Goal: Task Accomplishment & Management: Manage account settings

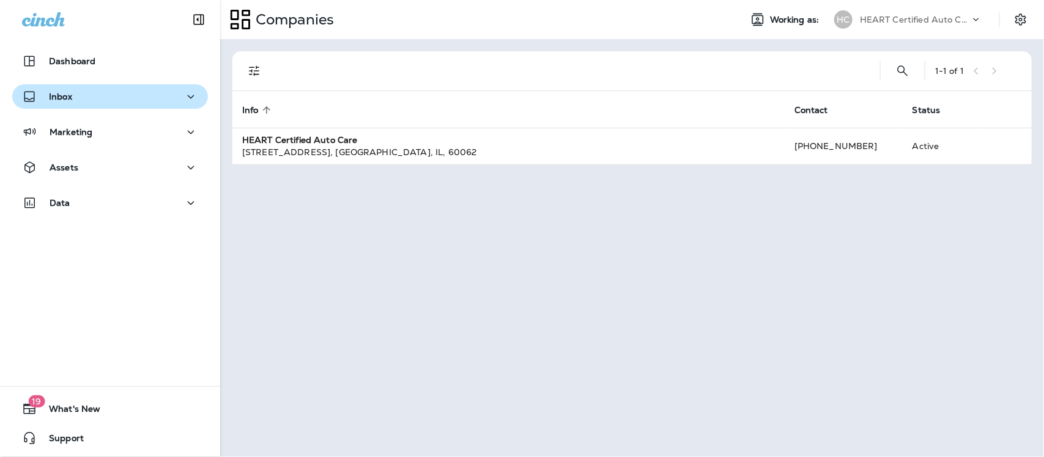
click at [72, 98] on div "Inbox" at bounding box center [110, 96] width 176 height 15
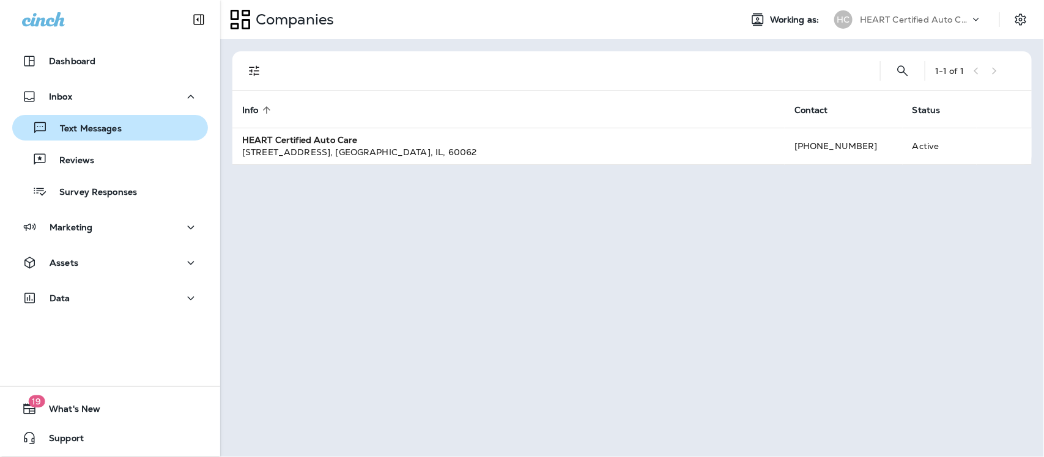
click at [78, 128] on p "Text Messages" at bounding box center [85, 130] width 74 height 12
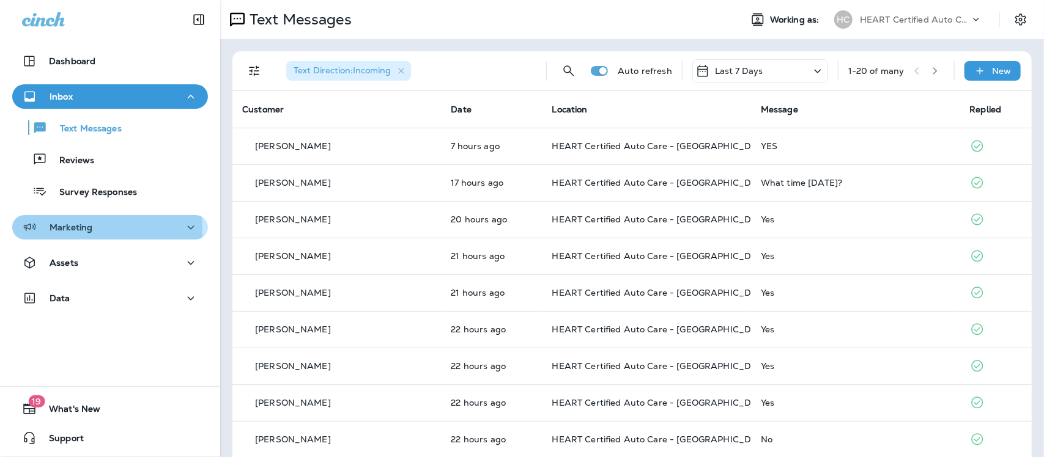
click at [80, 231] on p "Marketing" at bounding box center [71, 228] width 43 height 10
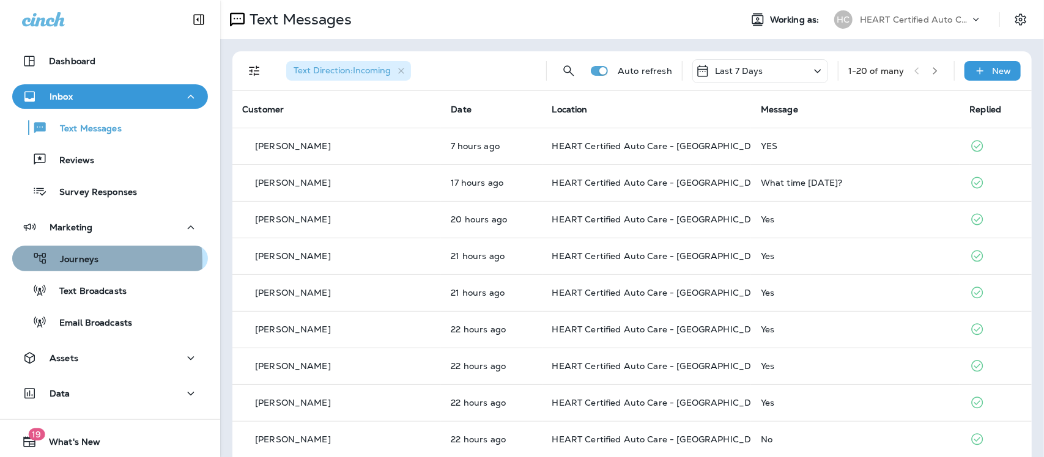
click at [78, 262] on p "Journeys" at bounding box center [73, 260] width 51 height 12
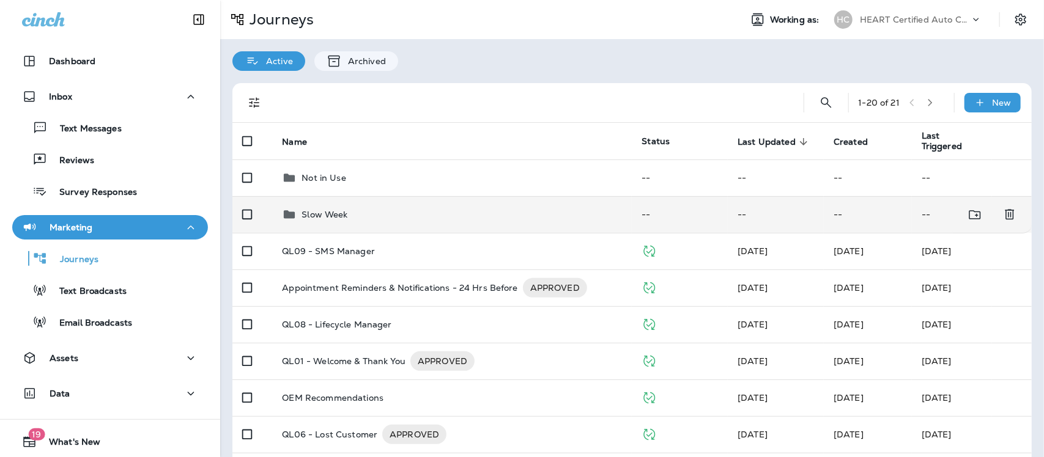
click at [332, 215] on p "Slow Week" at bounding box center [324, 215] width 46 height 10
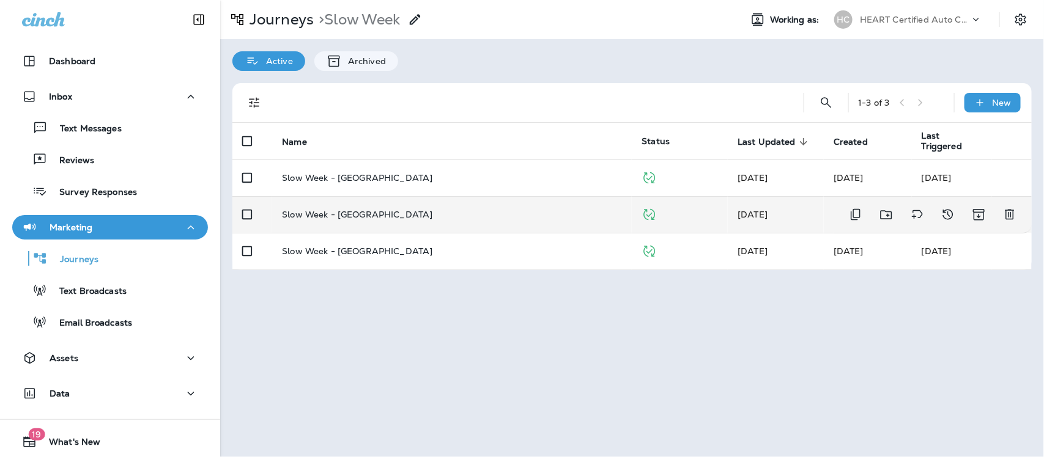
click at [332, 210] on p "Slow Week - [GEOGRAPHIC_DATA]" at bounding box center [357, 215] width 150 height 10
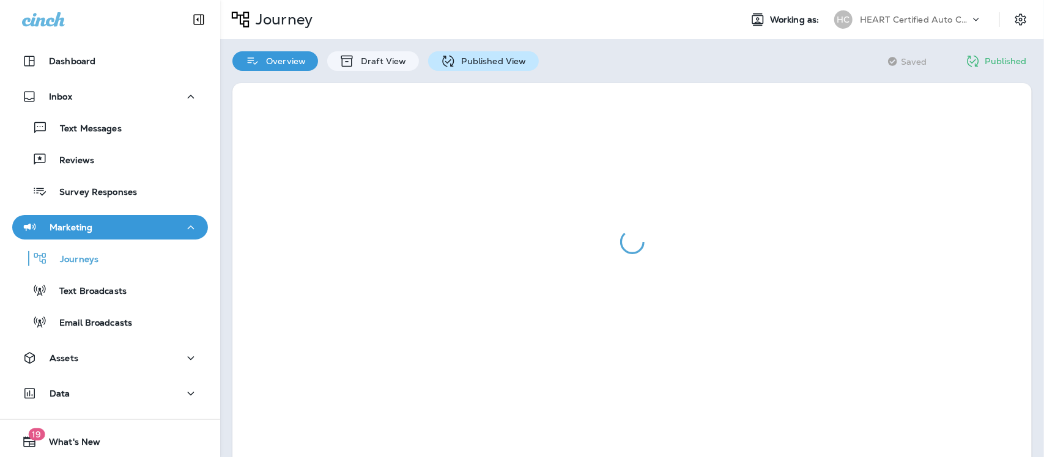
click at [481, 56] on p "Published View" at bounding box center [491, 61] width 71 height 10
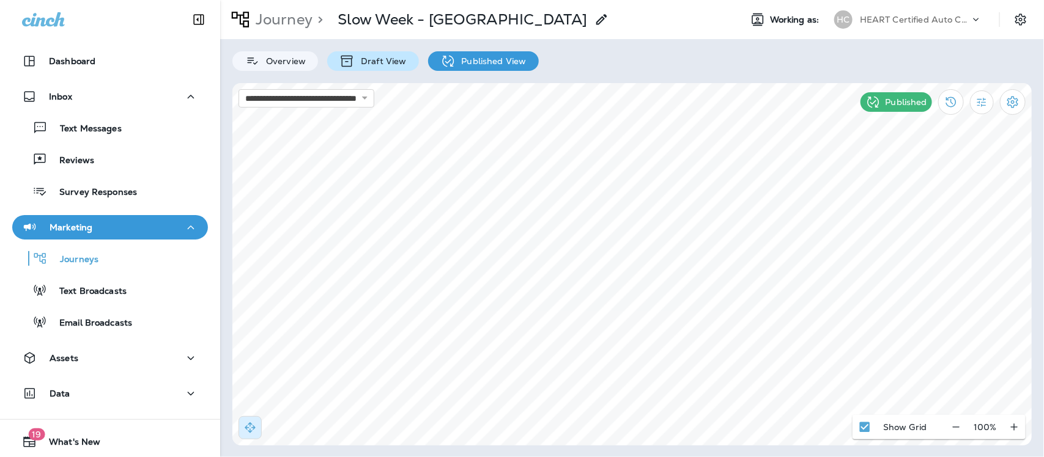
click at [365, 65] on p "Draft View" at bounding box center [380, 61] width 51 height 10
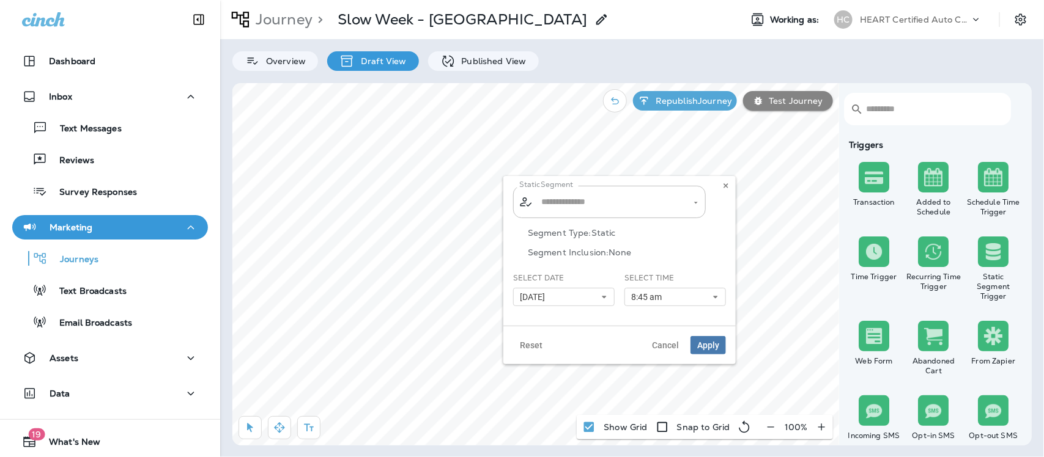
type input "**********"
click at [601, 295] on icon at bounding box center [604, 297] width 7 height 7
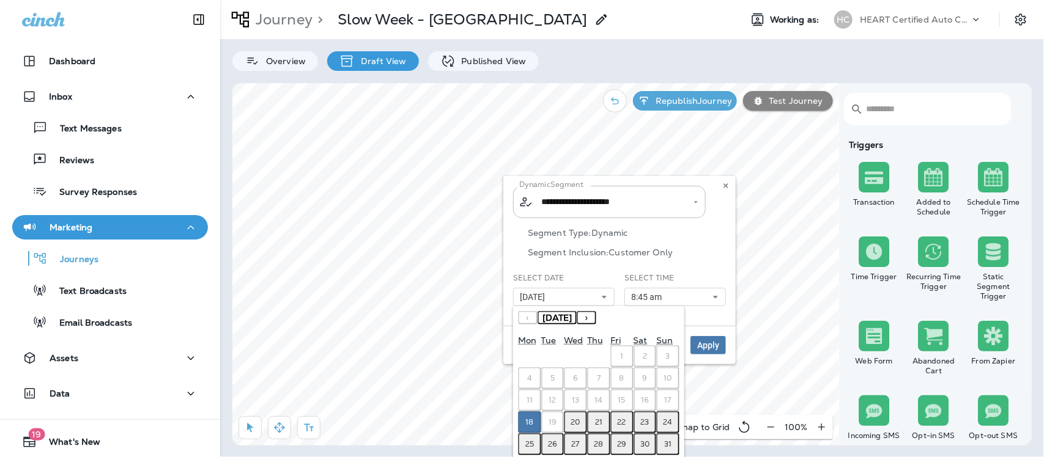
click at [576, 418] on abbr "20" at bounding box center [575, 423] width 9 height 10
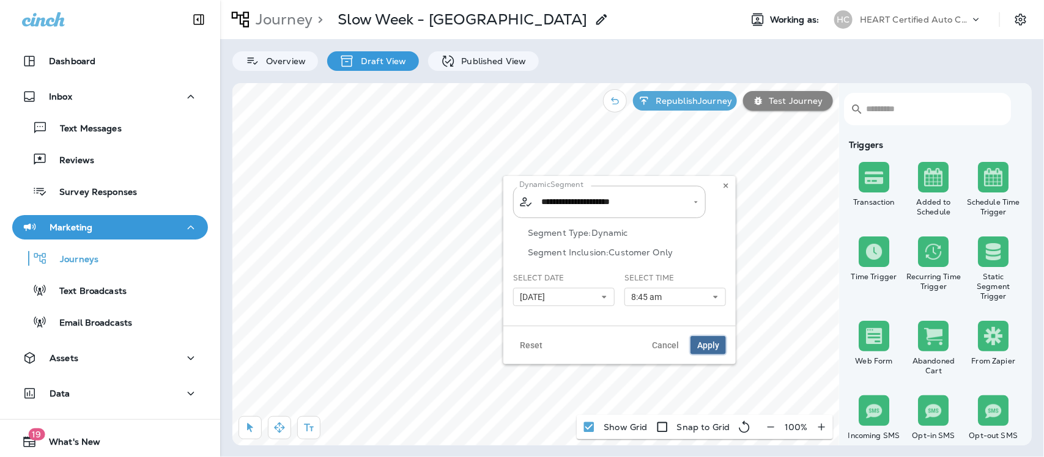
click at [705, 344] on span "Apply" at bounding box center [708, 345] width 22 height 9
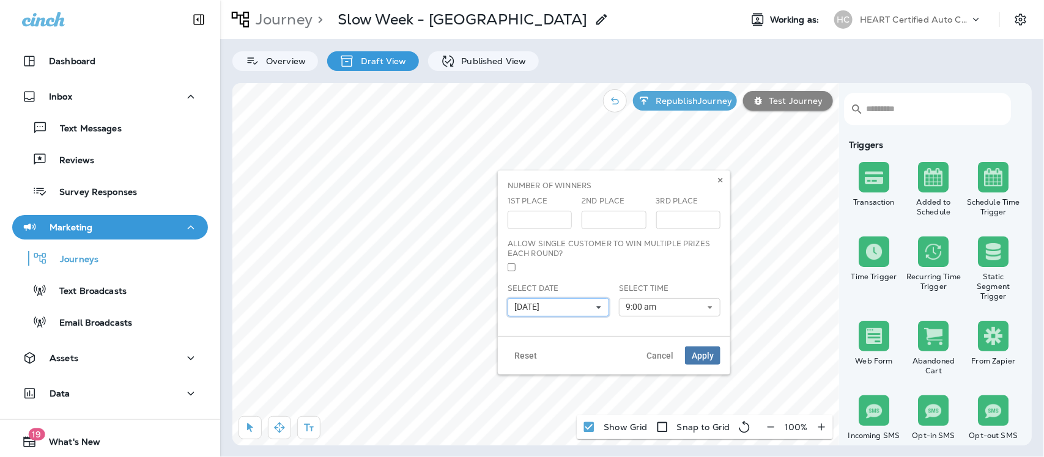
click at [600, 306] on icon at bounding box center [598, 307] width 7 height 7
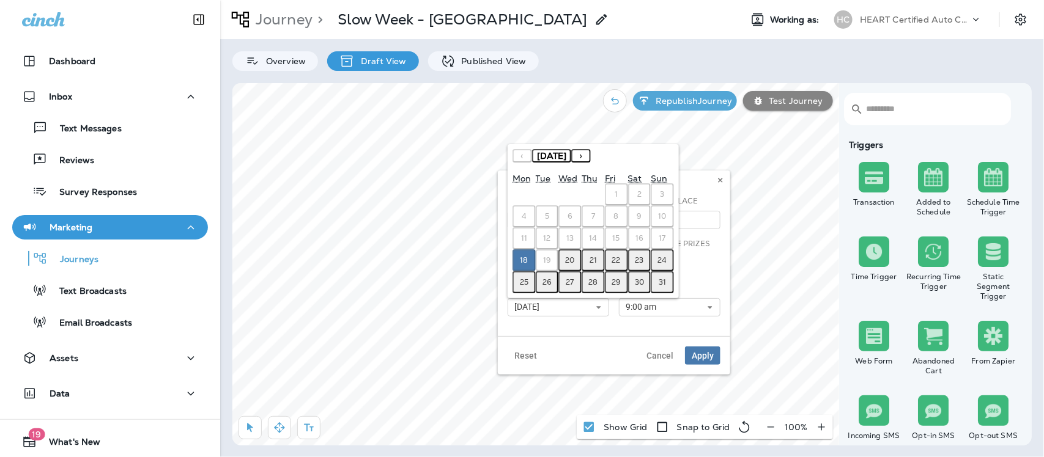
click at [569, 261] on abbr "20" at bounding box center [570, 261] width 9 height 10
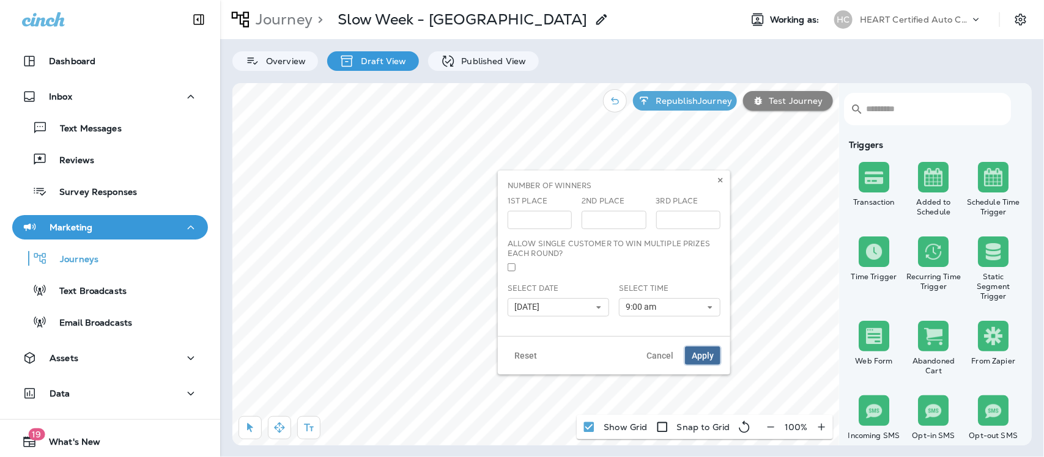
click at [700, 352] on span "Apply" at bounding box center [703, 356] width 22 height 9
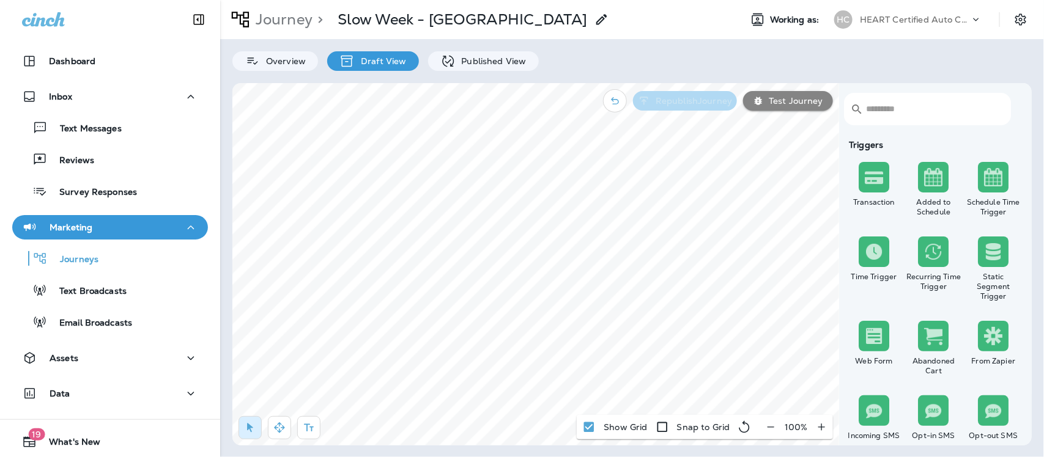
click at [688, 99] on p "Republish Journey" at bounding box center [691, 101] width 81 height 10
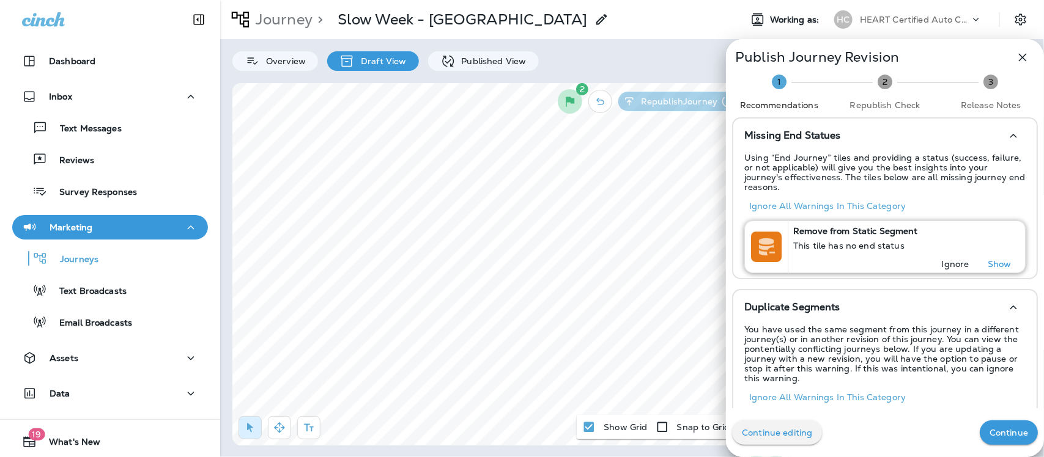
click at [942, 259] on p "Ignore" at bounding box center [956, 264] width 28 height 10
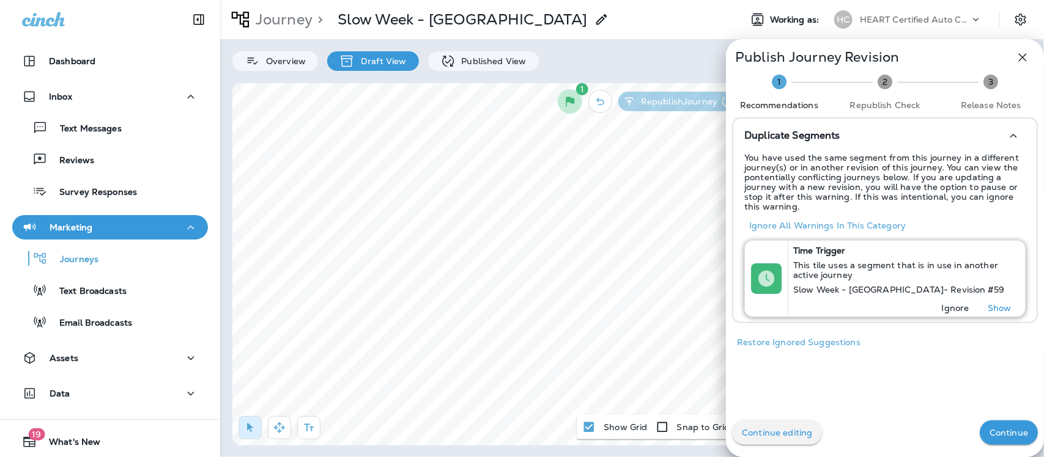
click at [945, 304] on p "Ignore" at bounding box center [956, 308] width 28 height 10
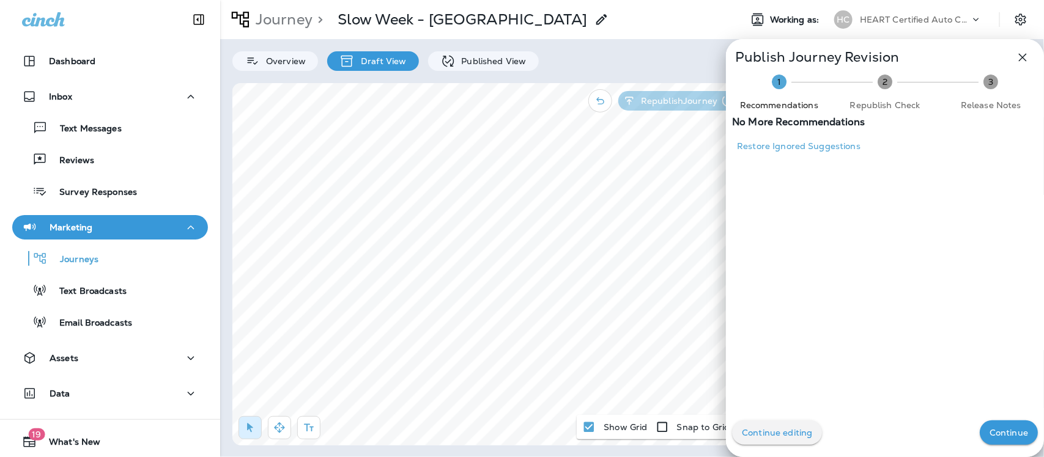
click at [1001, 432] on p "Continue" at bounding box center [1008, 433] width 39 height 10
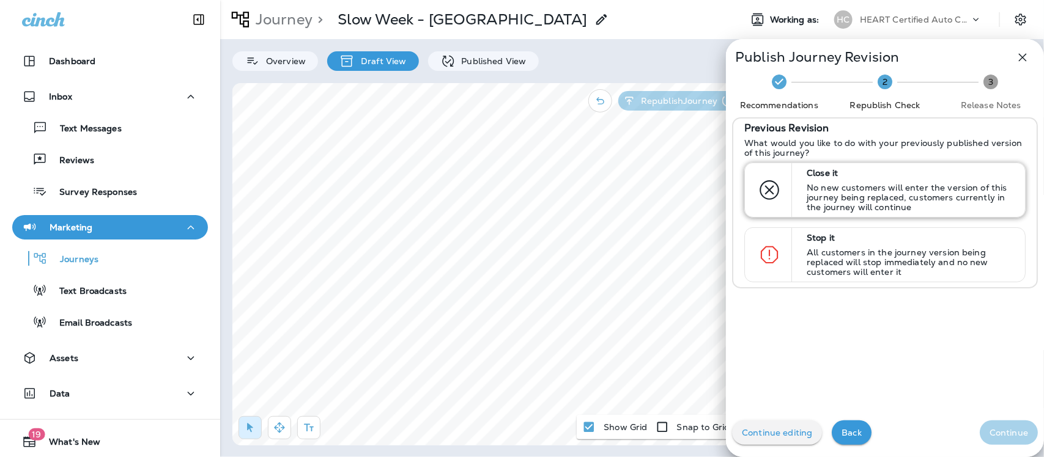
click at [818, 188] on p "No new customers will enter the version of this journey being replaced, custome…" at bounding box center [910, 197] width 207 height 29
click at [1001, 430] on p "Continue" at bounding box center [1008, 433] width 39 height 10
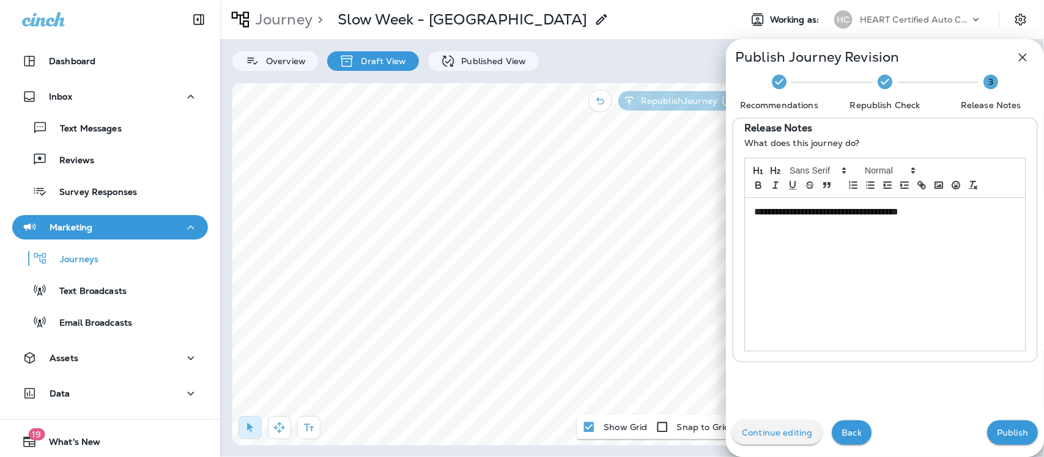
click at [939, 215] on p "**********" at bounding box center [881, 212] width 255 height 14
click at [1001, 430] on p "Publish" at bounding box center [1012, 433] width 31 height 10
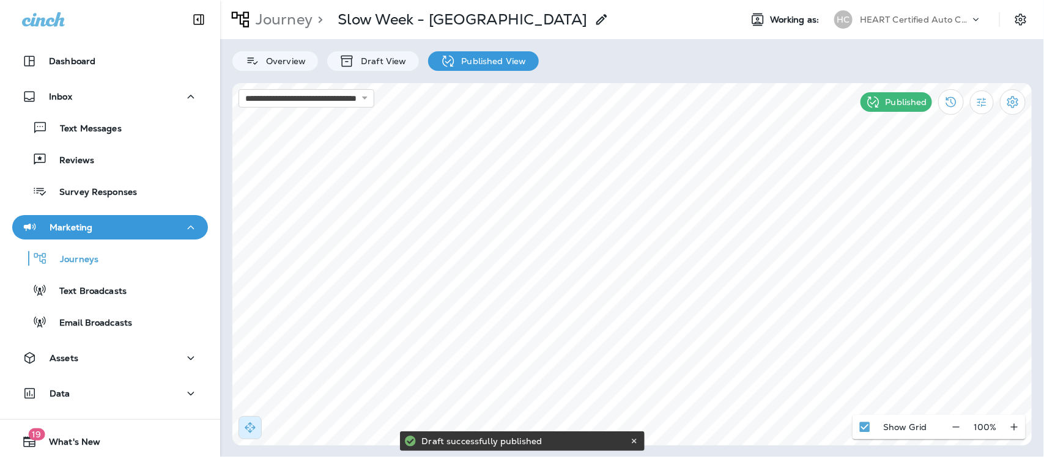
click at [78, 261] on p "Journeys" at bounding box center [73, 260] width 51 height 12
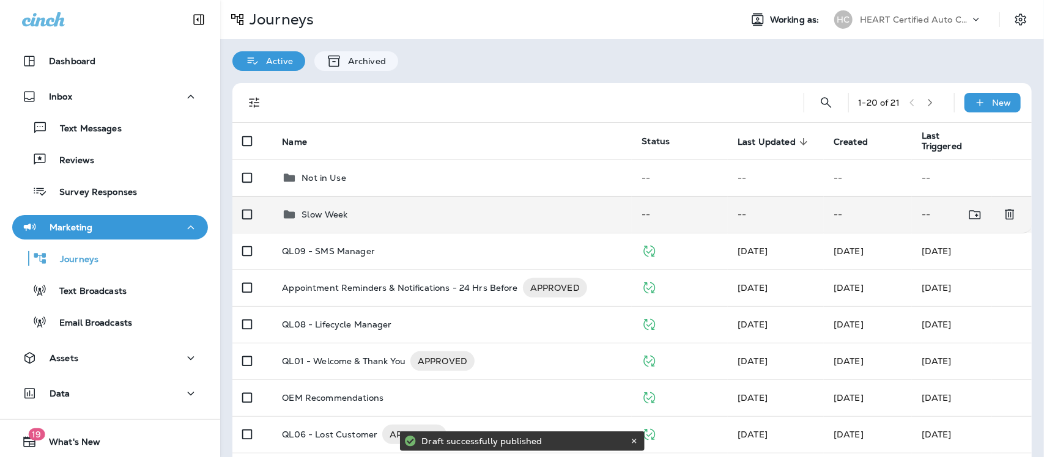
click at [303, 216] on p "Slow Week" at bounding box center [324, 215] width 46 height 10
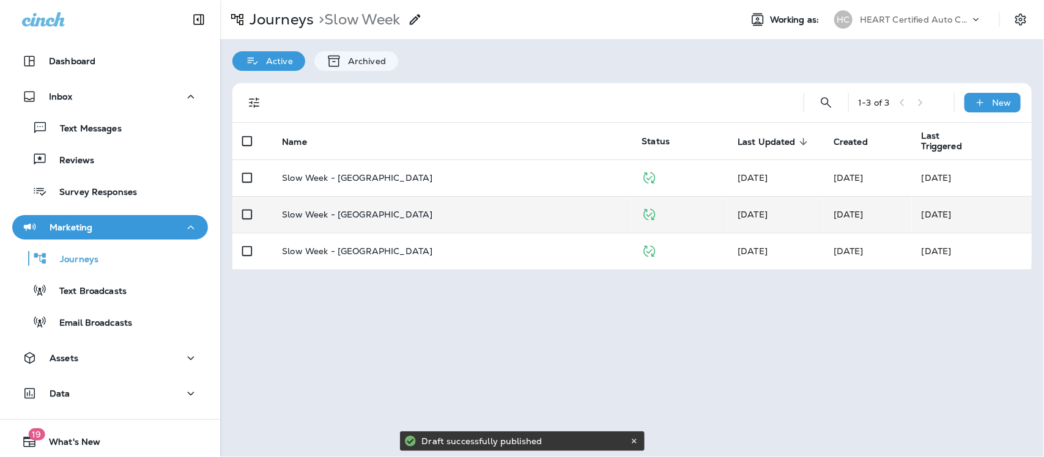
click at [321, 212] on p "Slow Week - [GEOGRAPHIC_DATA]" at bounding box center [357, 215] width 150 height 10
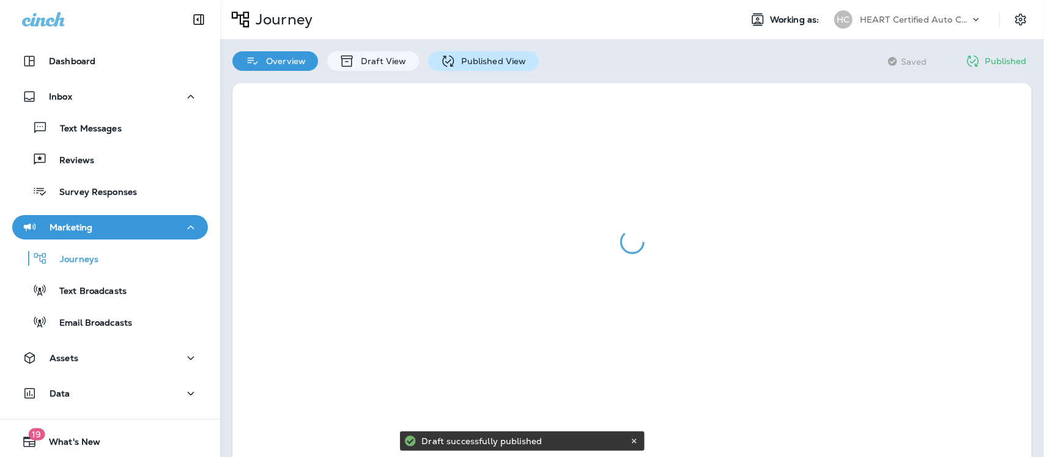
click at [506, 60] on p "Published View" at bounding box center [491, 61] width 71 height 10
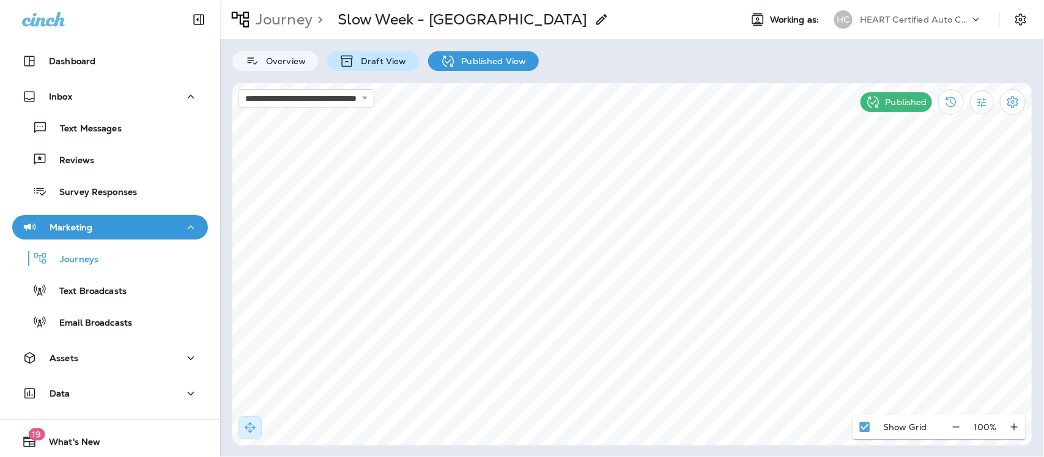
click at [380, 64] on p "Draft View" at bounding box center [380, 61] width 51 height 10
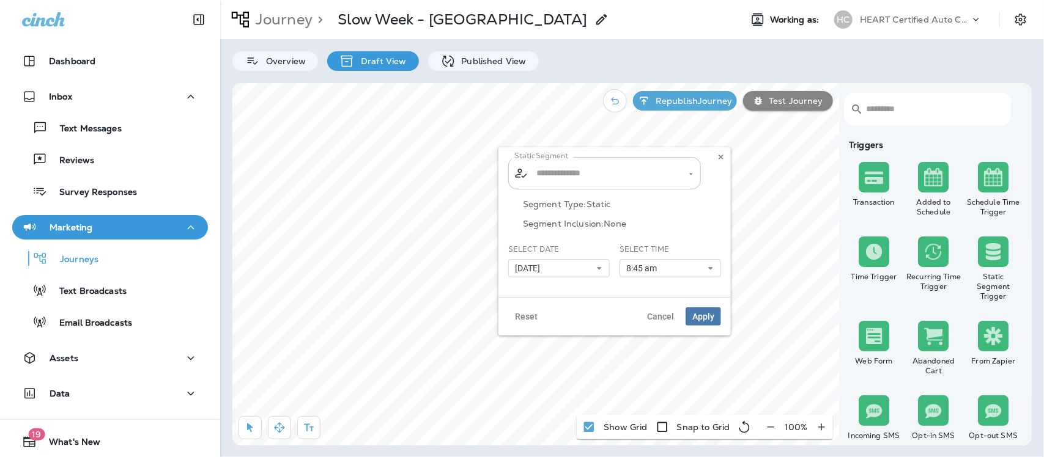
type input "**********"
click at [600, 267] on icon at bounding box center [599, 268] width 7 height 7
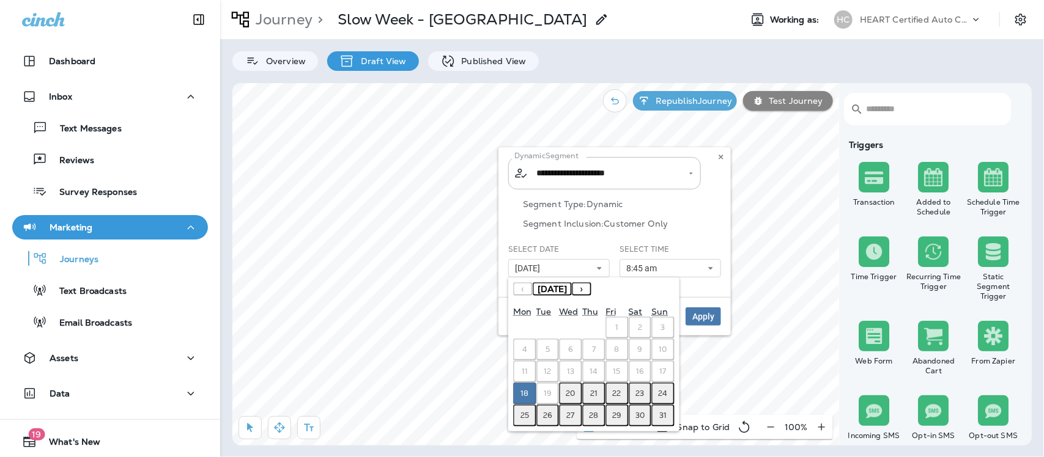
click at [566, 383] on button "20" at bounding box center [570, 394] width 23 height 22
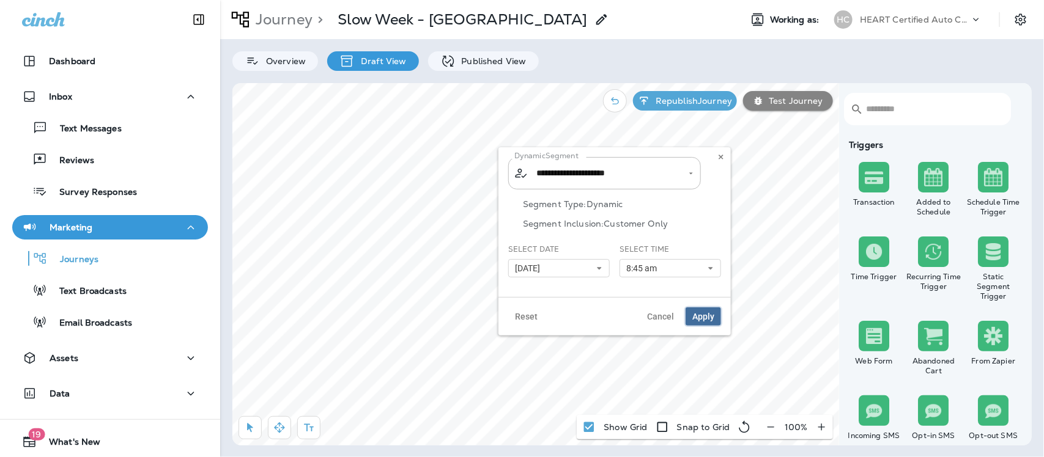
click at [701, 316] on span "Apply" at bounding box center [703, 317] width 22 height 9
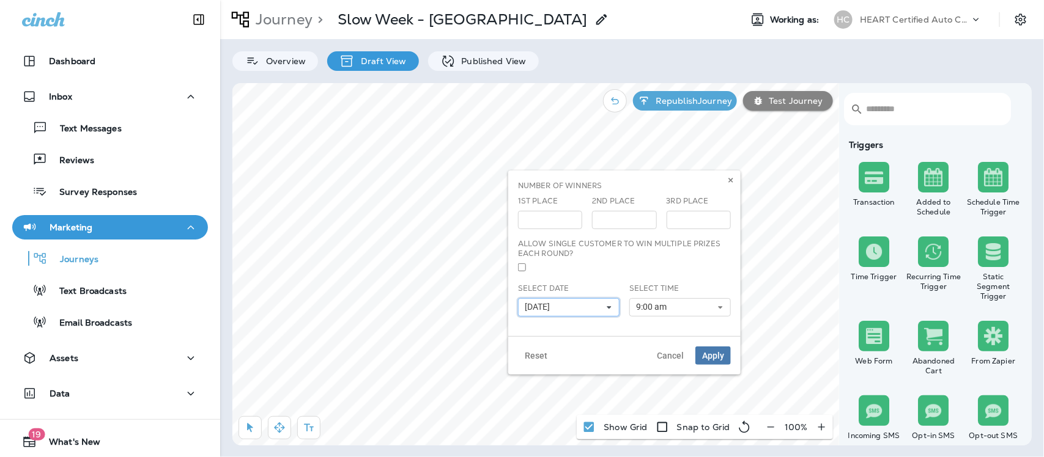
click at [607, 307] on use at bounding box center [609, 307] width 4 height 2
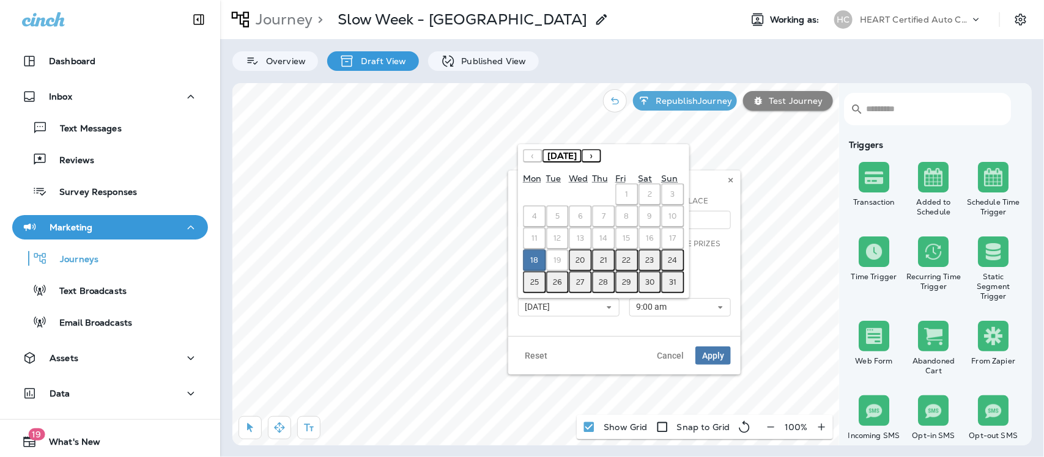
click at [579, 261] on abbr "20" at bounding box center [580, 261] width 9 height 10
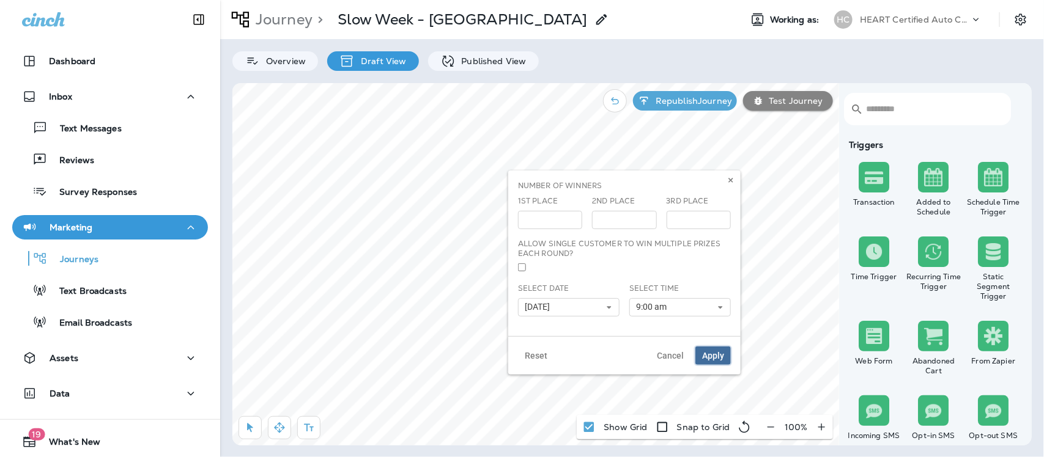
click at [714, 355] on span "Apply" at bounding box center [713, 356] width 22 height 9
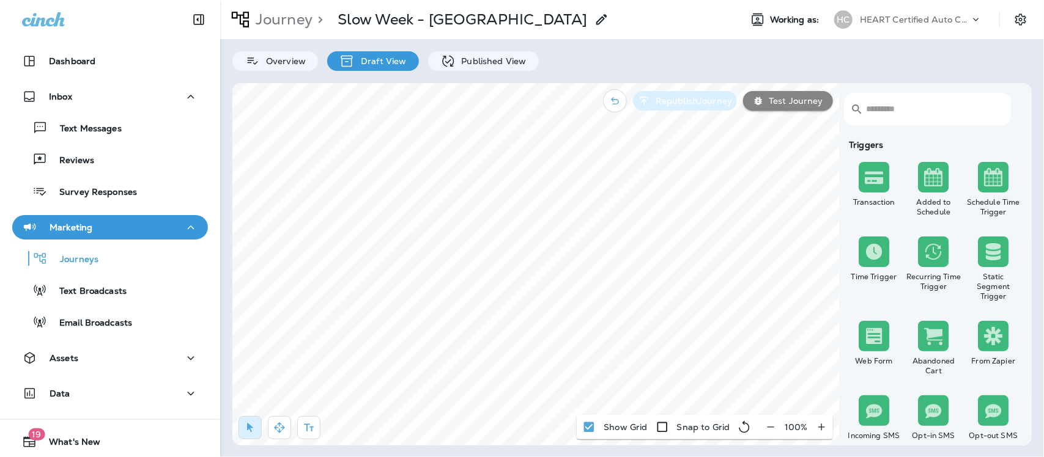
click at [703, 103] on p "Republish Journey" at bounding box center [691, 101] width 81 height 10
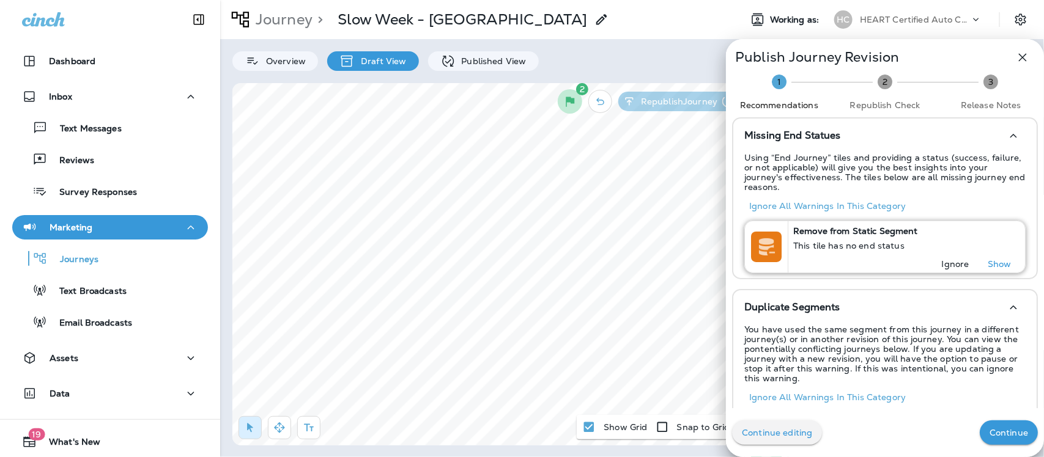
click at [944, 259] on p "Ignore" at bounding box center [956, 264] width 28 height 10
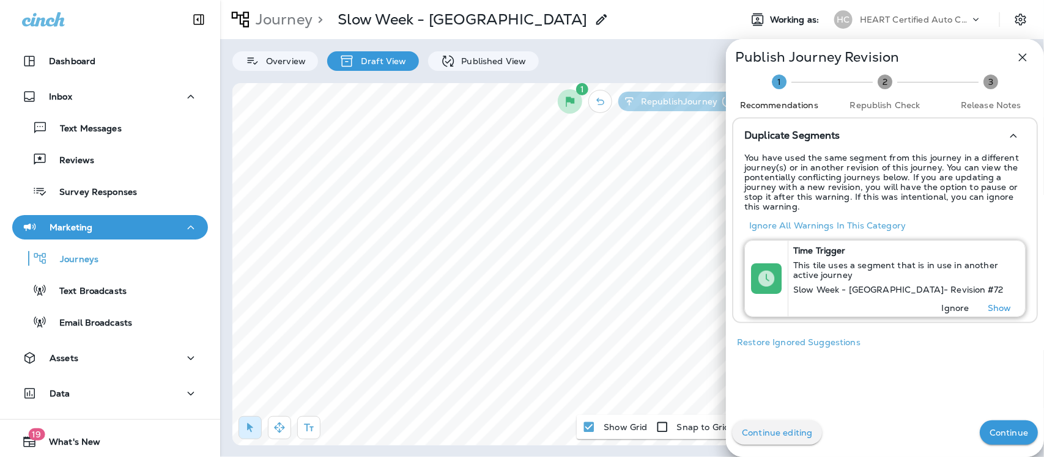
click at [947, 306] on p "Ignore" at bounding box center [956, 308] width 28 height 10
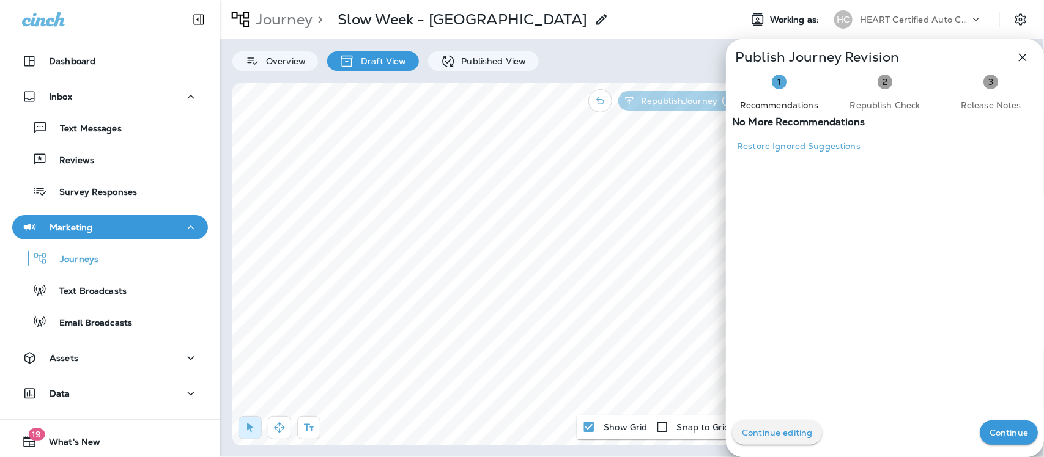
click at [991, 439] on button "Continue" at bounding box center [1009, 433] width 58 height 24
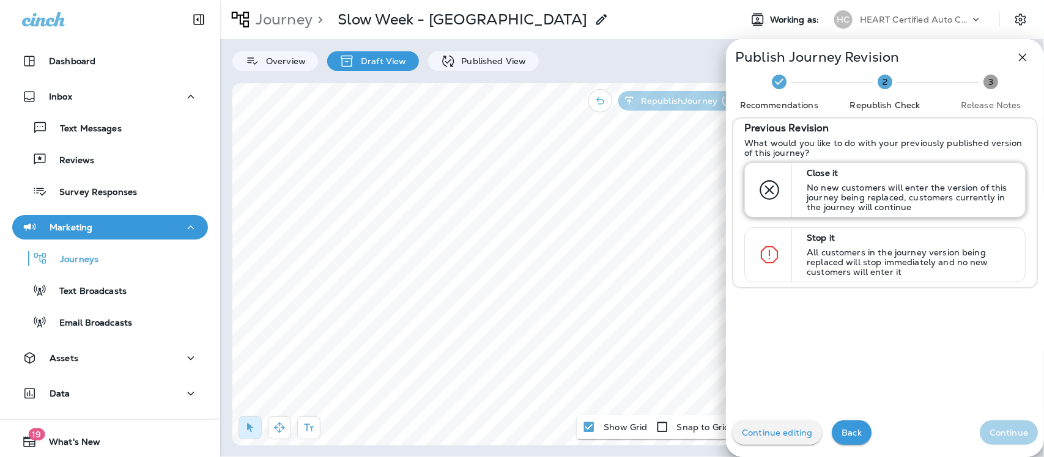
click at [814, 188] on p "No new customers will enter the version of this journey being replaced, custome…" at bounding box center [910, 197] width 207 height 29
click at [1018, 432] on button "Continue" at bounding box center [1009, 433] width 58 height 24
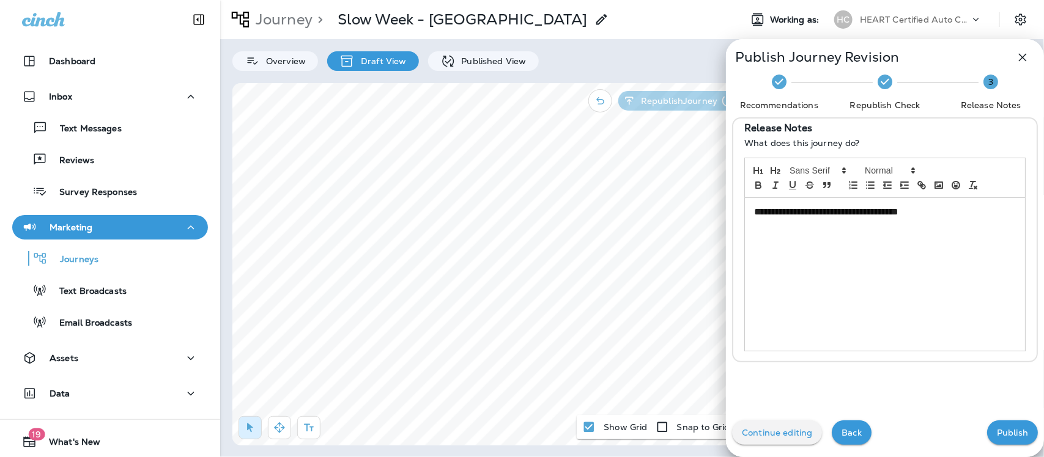
click at [931, 215] on p "**********" at bounding box center [881, 212] width 255 height 14
click at [997, 429] on p "Publish" at bounding box center [1012, 433] width 31 height 10
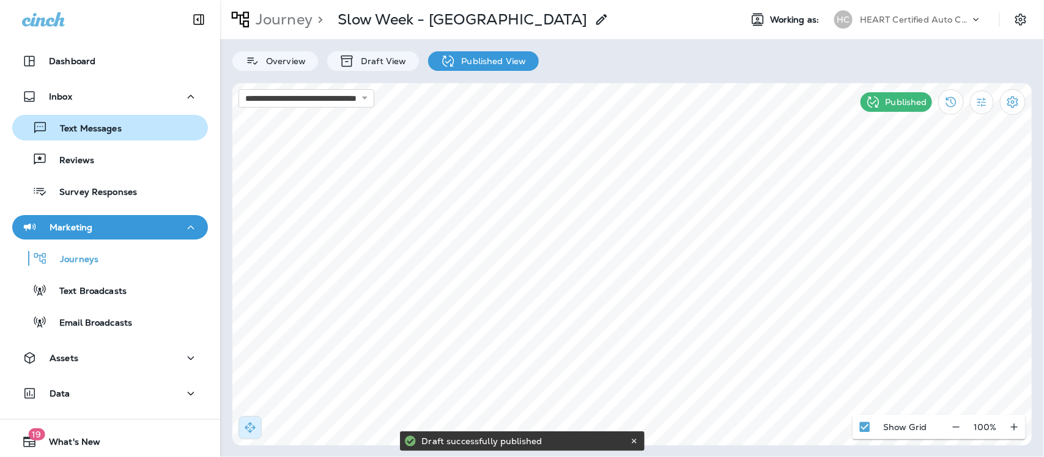
click at [97, 124] on p "Text Messages" at bounding box center [85, 130] width 74 height 12
